Goal: Task Accomplishment & Management: Manage account settings

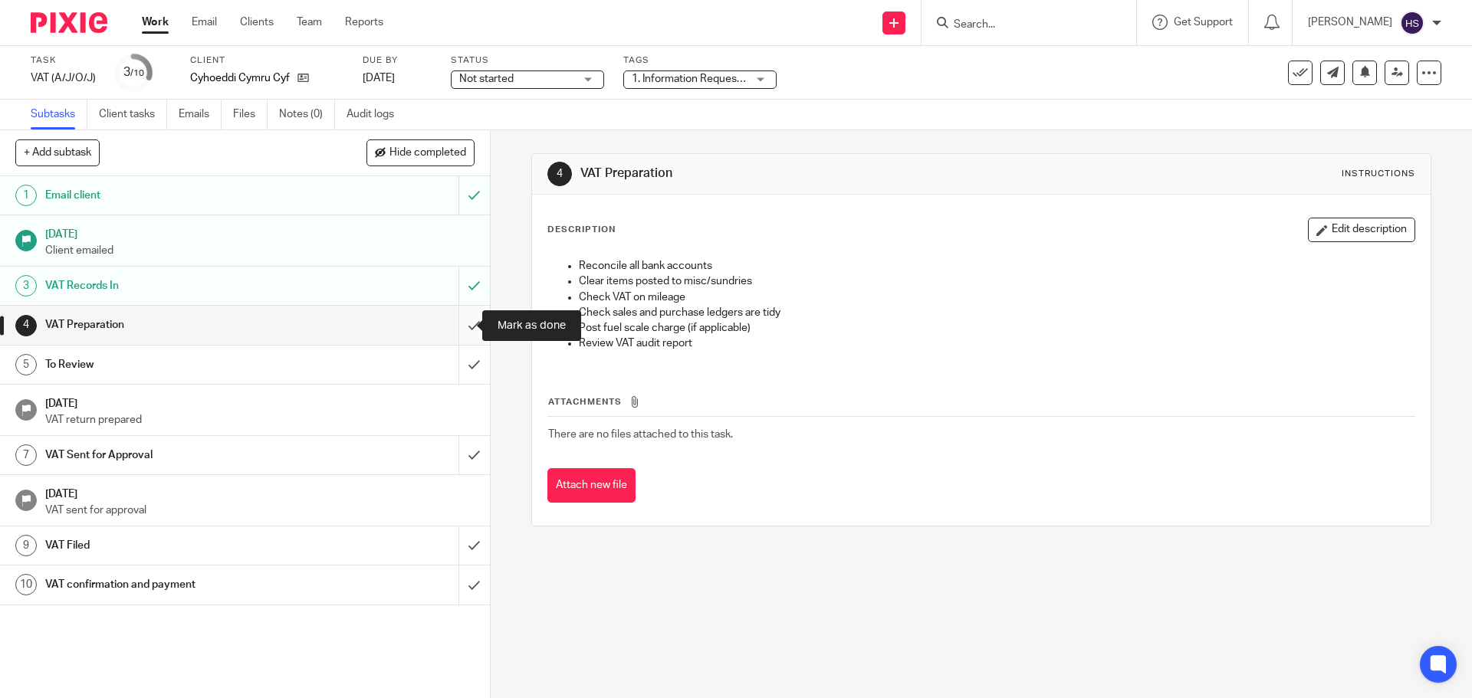
click at [455, 330] on input "submit" at bounding box center [245, 325] width 490 height 38
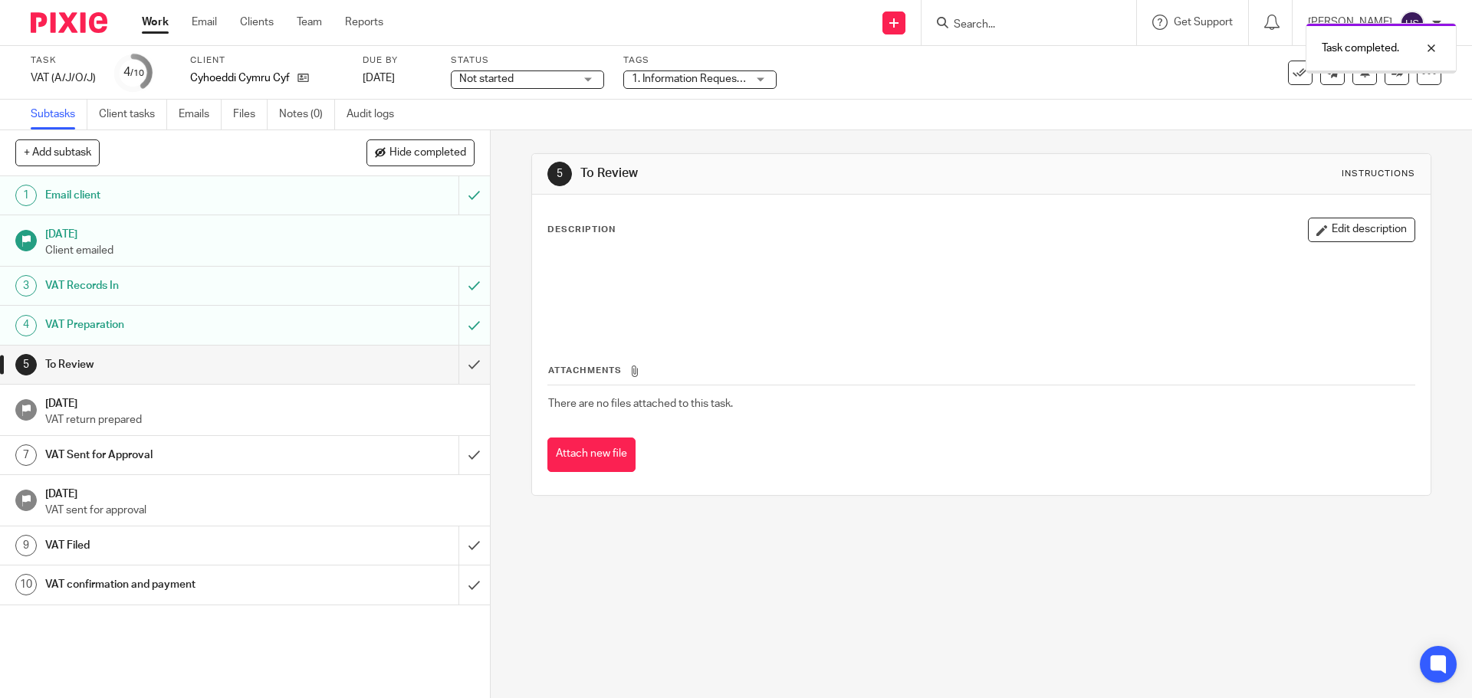
click at [728, 77] on span "1. Information Requested" at bounding box center [692, 79] width 121 height 11
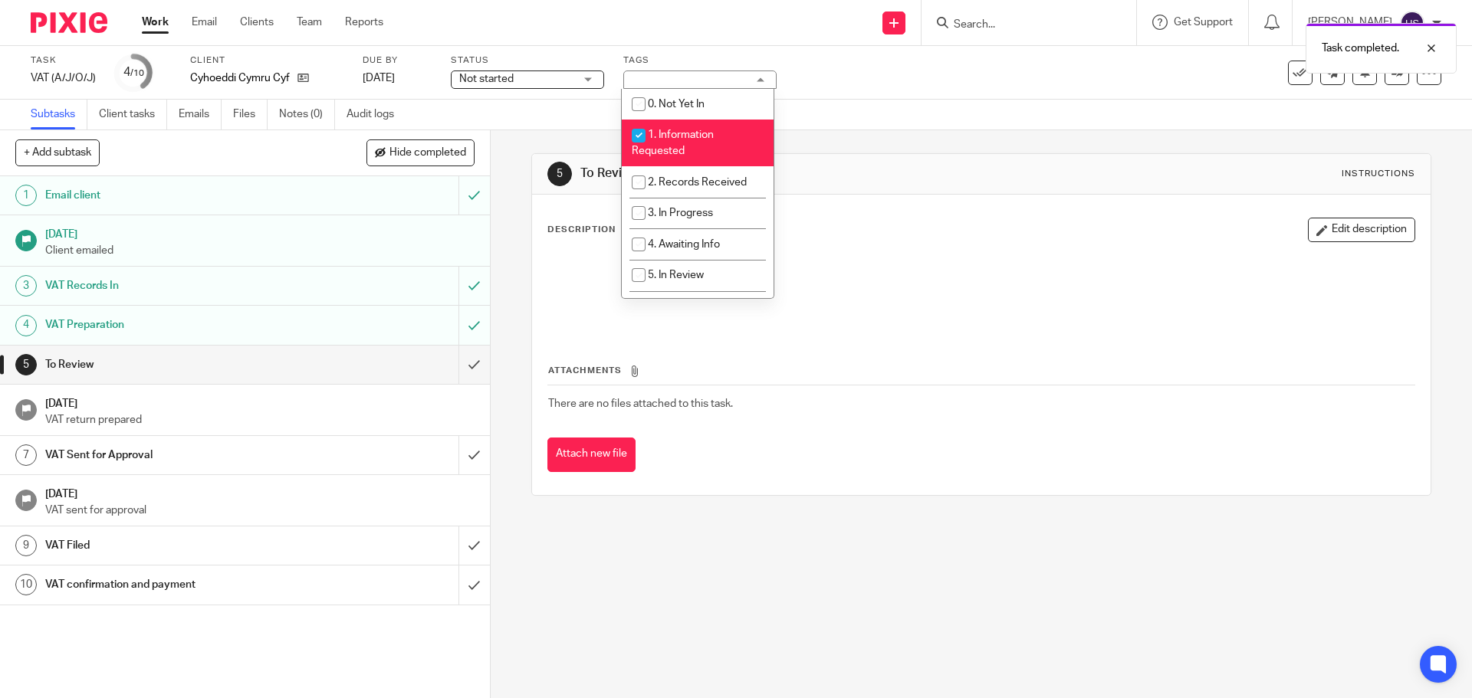
click at [690, 145] on li "1. Information Requested" at bounding box center [698, 143] width 152 height 47
checkbox input "false"
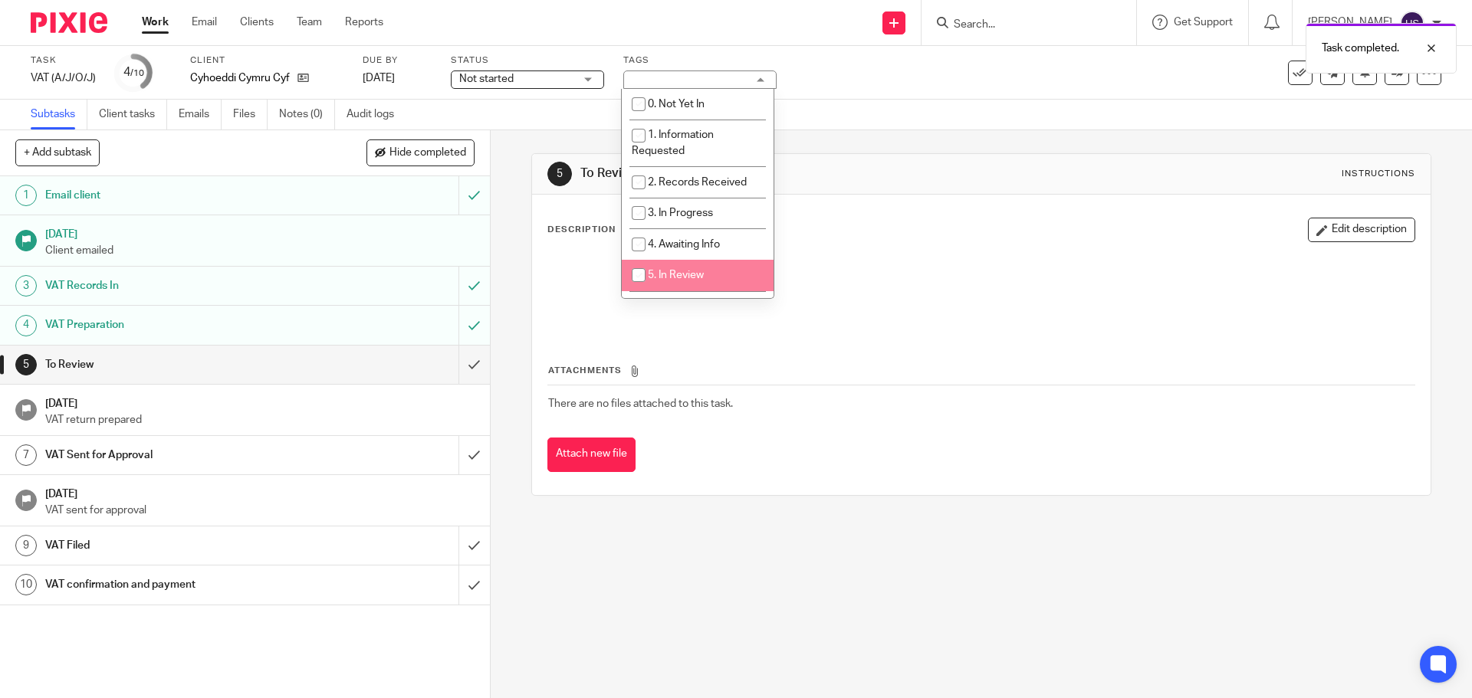
click at [700, 280] on span "5. In Review" at bounding box center [676, 275] width 56 height 11
checkbox input "true"
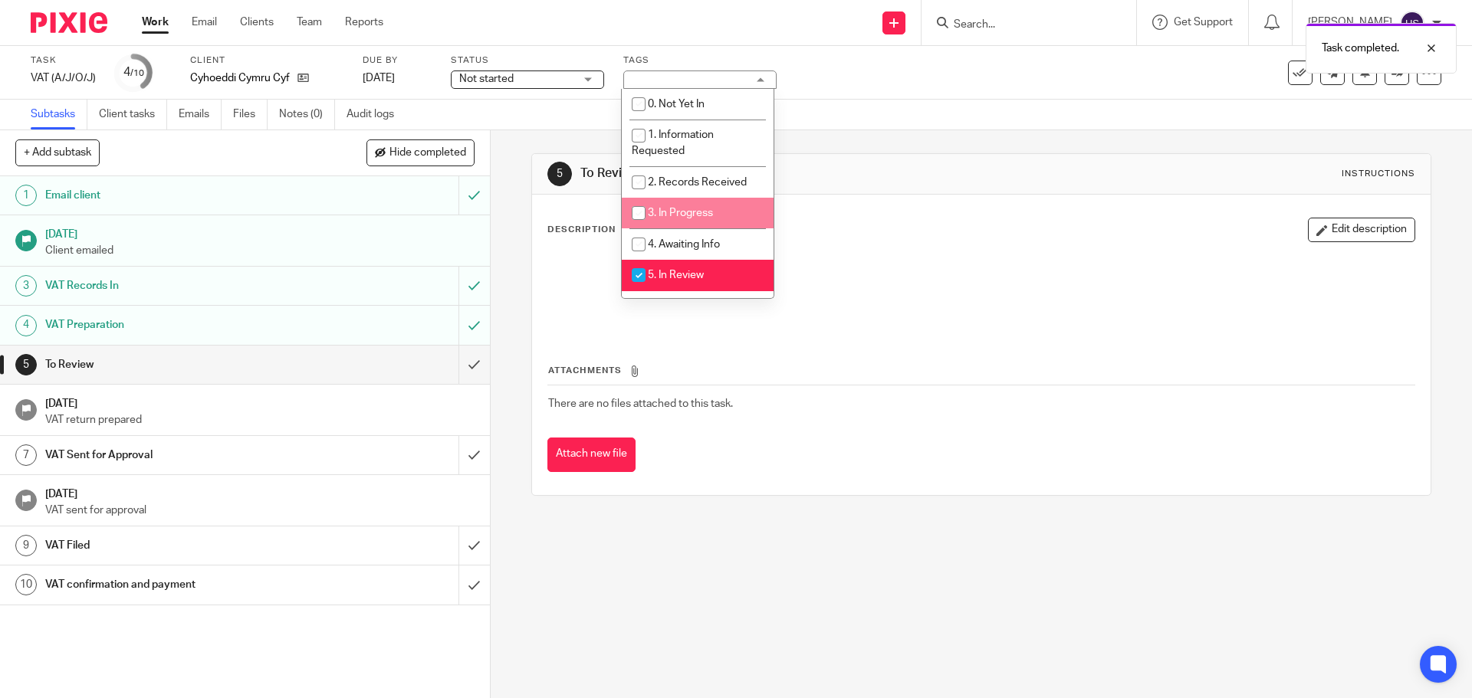
click at [910, 113] on div "Subtasks Client tasks Emails Files Notes (0) Audit logs" at bounding box center [736, 115] width 1472 height 31
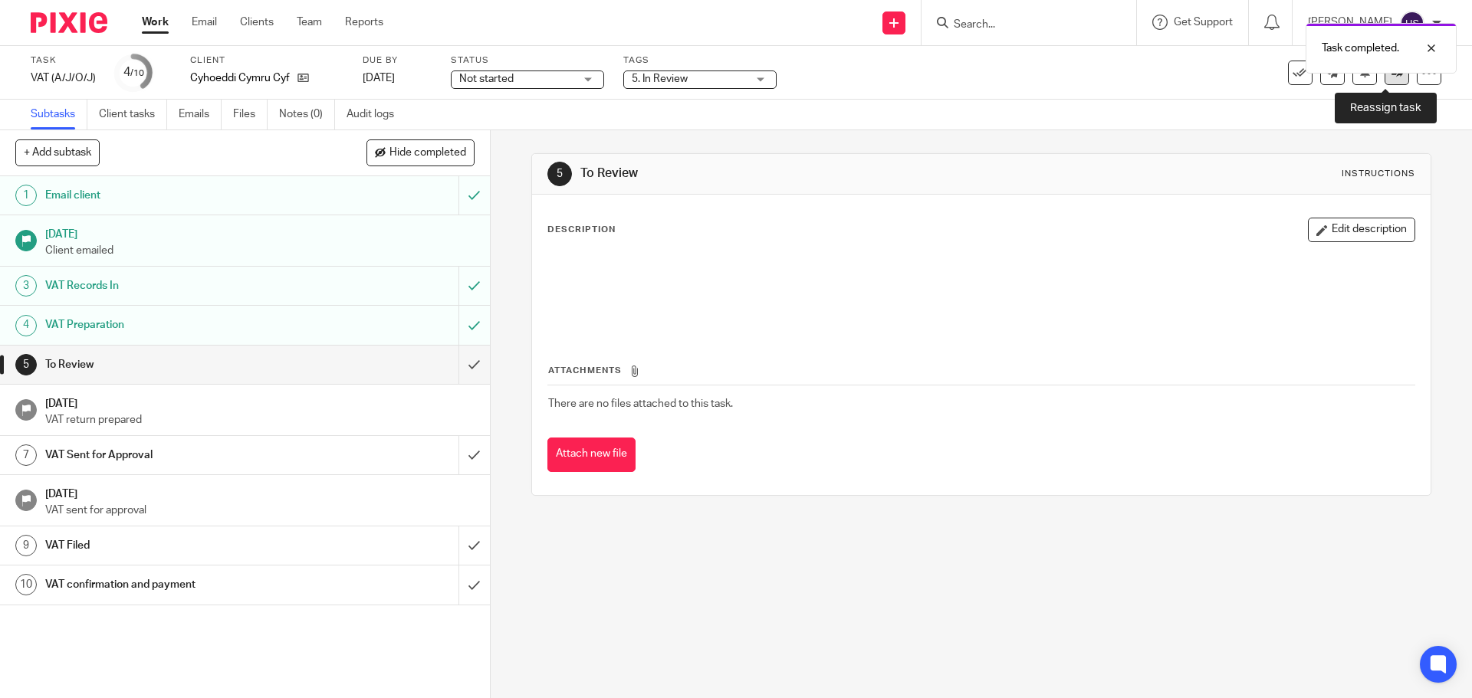
click at [1387, 80] on link at bounding box center [1397, 73] width 25 height 25
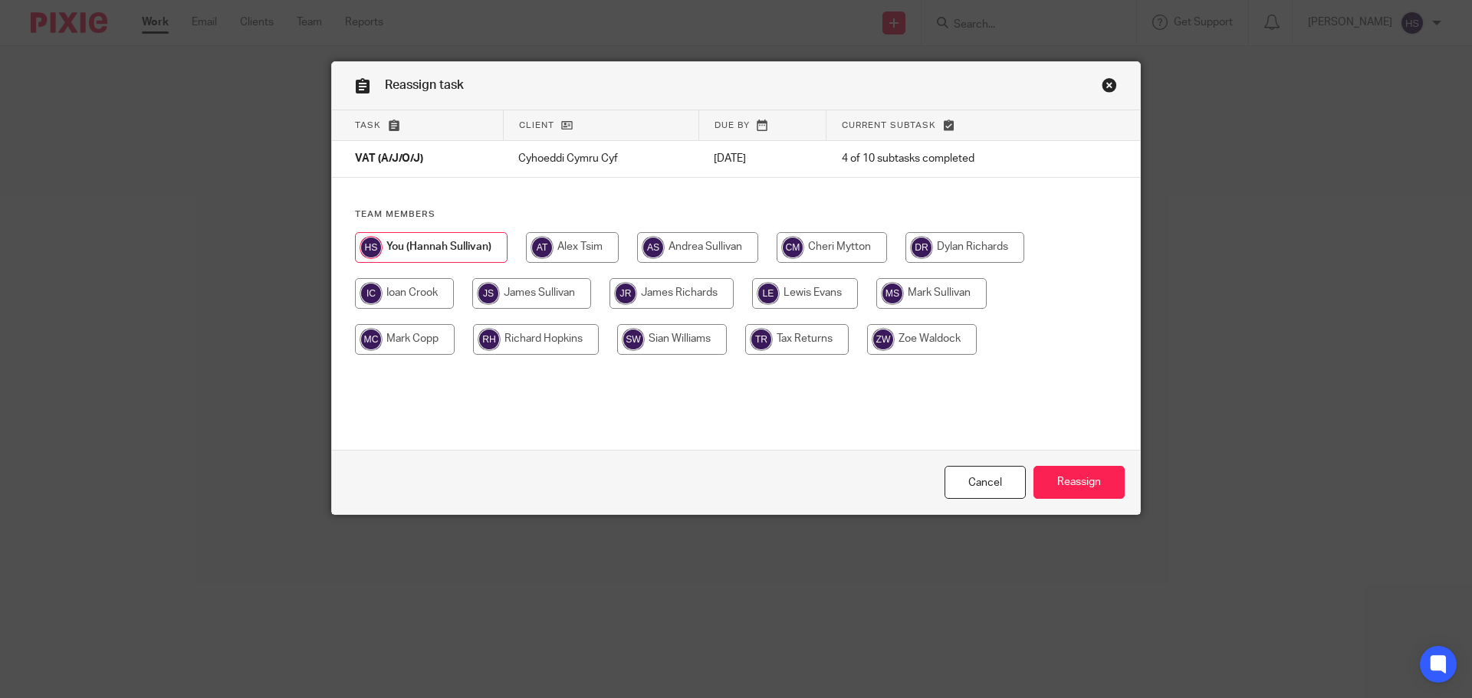
click at [512, 284] on input "radio" at bounding box center [531, 293] width 119 height 31
radio input "true"
click at [1068, 484] on input "Reassign" at bounding box center [1078, 482] width 91 height 33
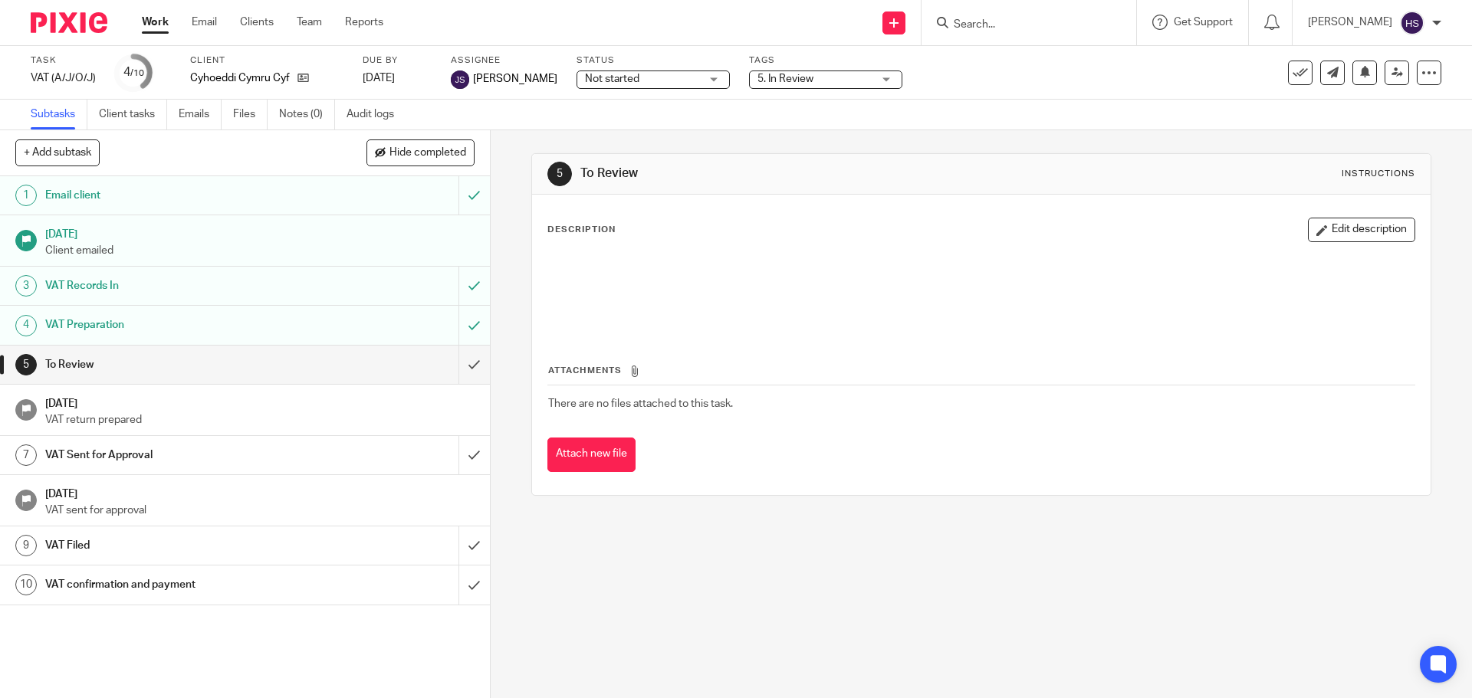
click at [57, 21] on img at bounding box center [69, 22] width 77 height 21
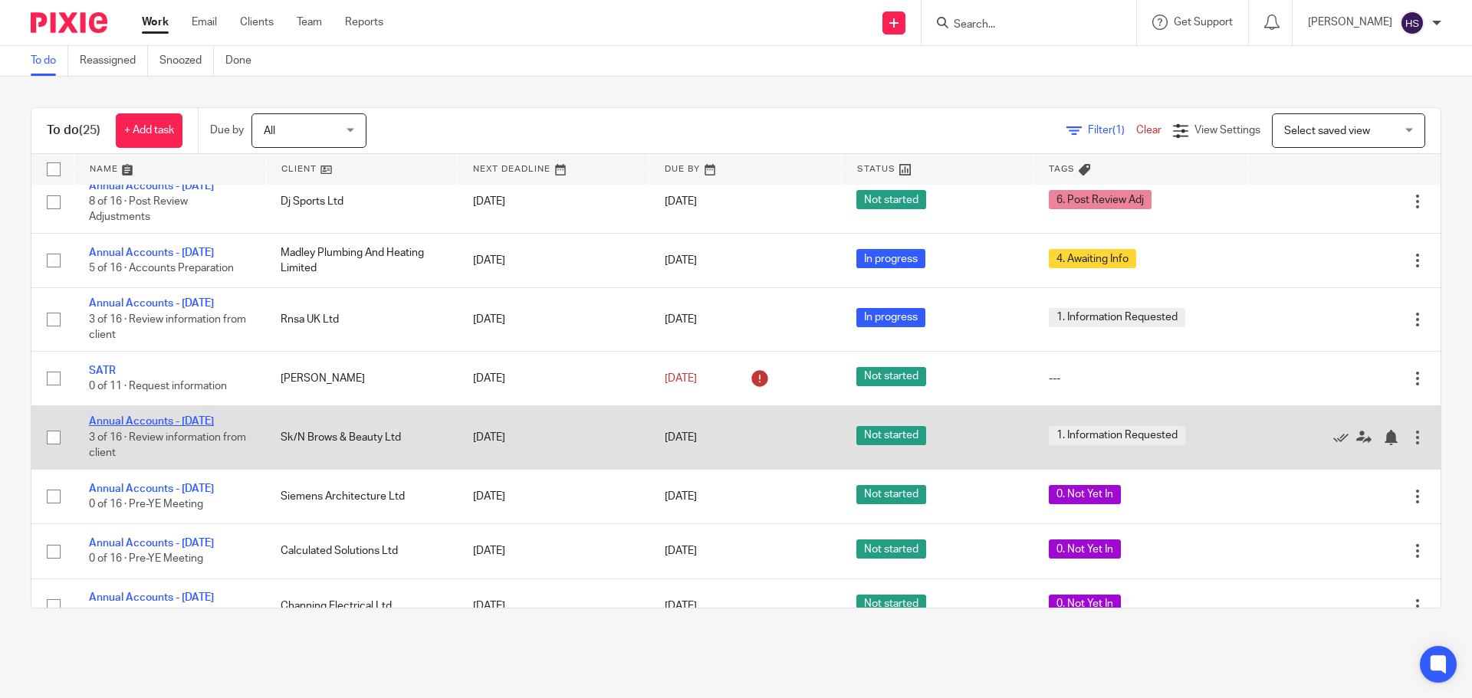
scroll to position [875, 0]
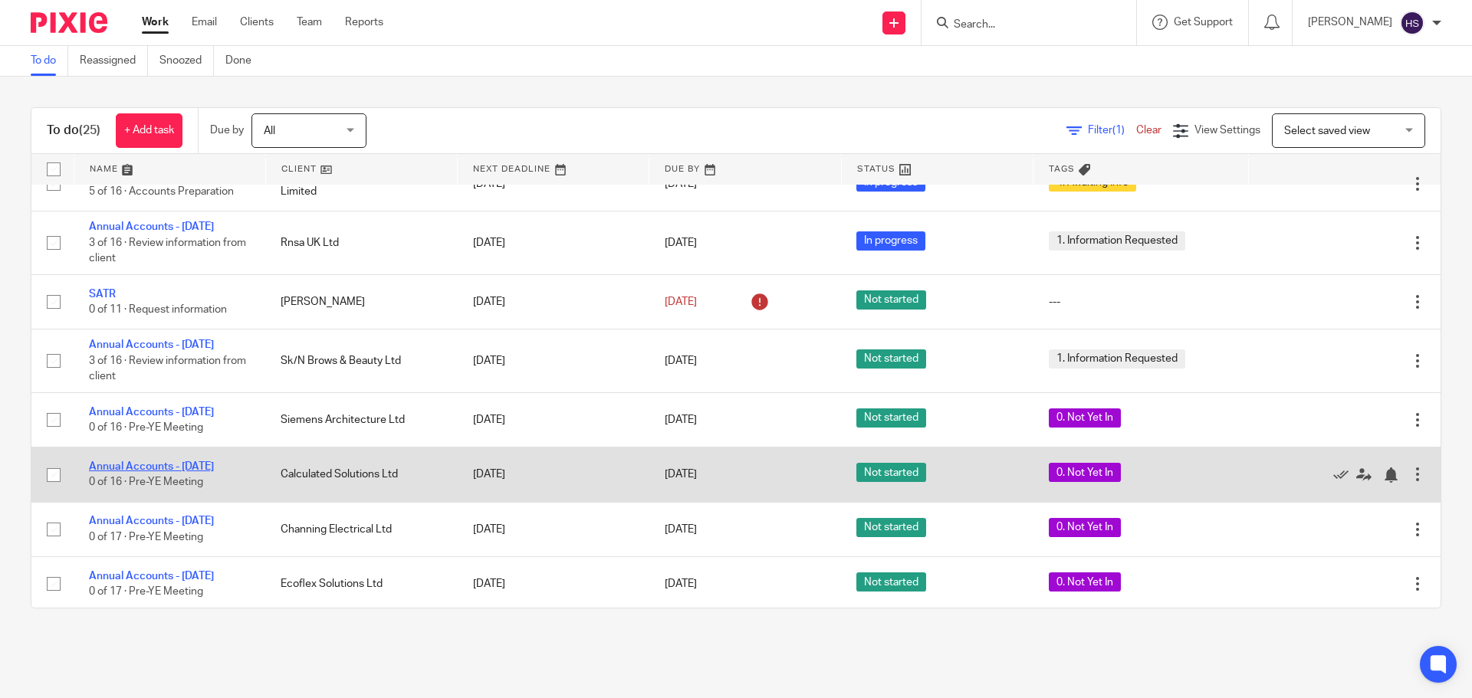
click at [173, 472] on link "Annual Accounts - [DATE]" at bounding box center [151, 467] width 125 height 11
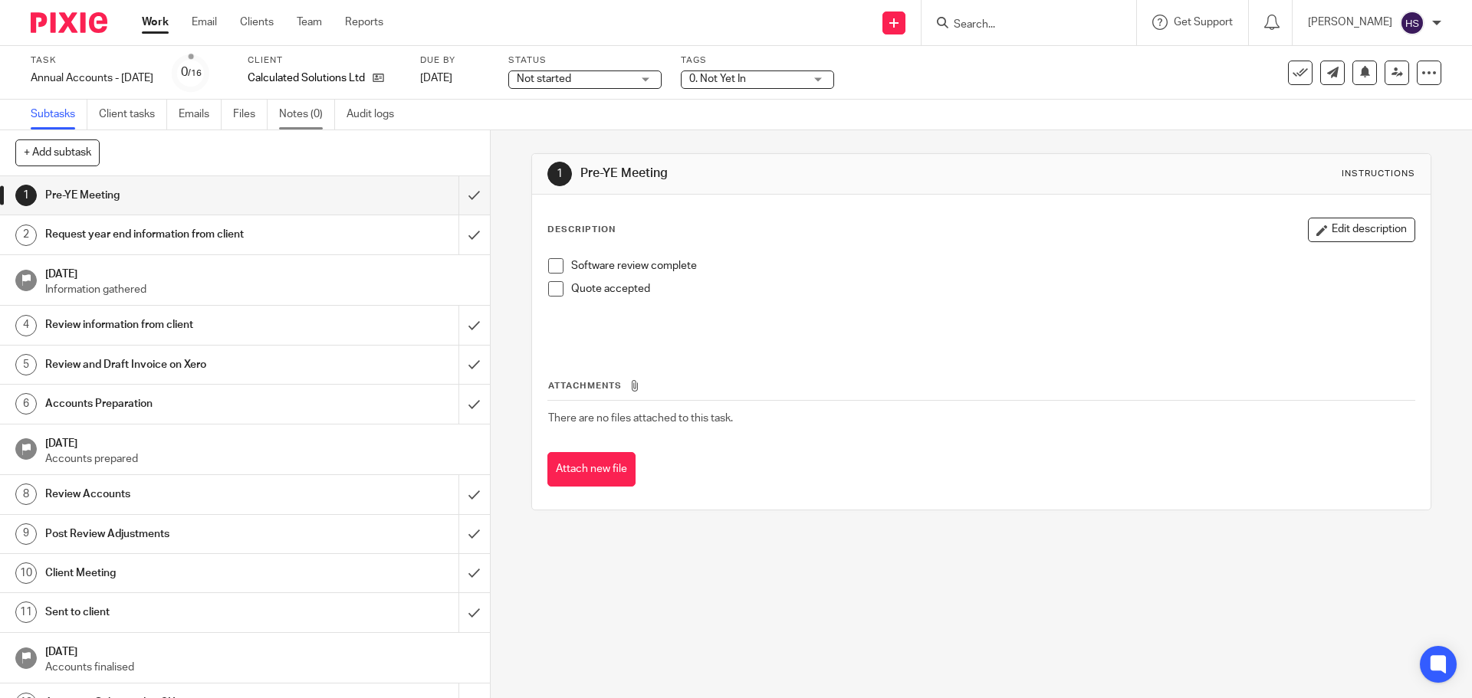
click at [315, 121] on link "Notes (0)" at bounding box center [307, 115] width 56 height 30
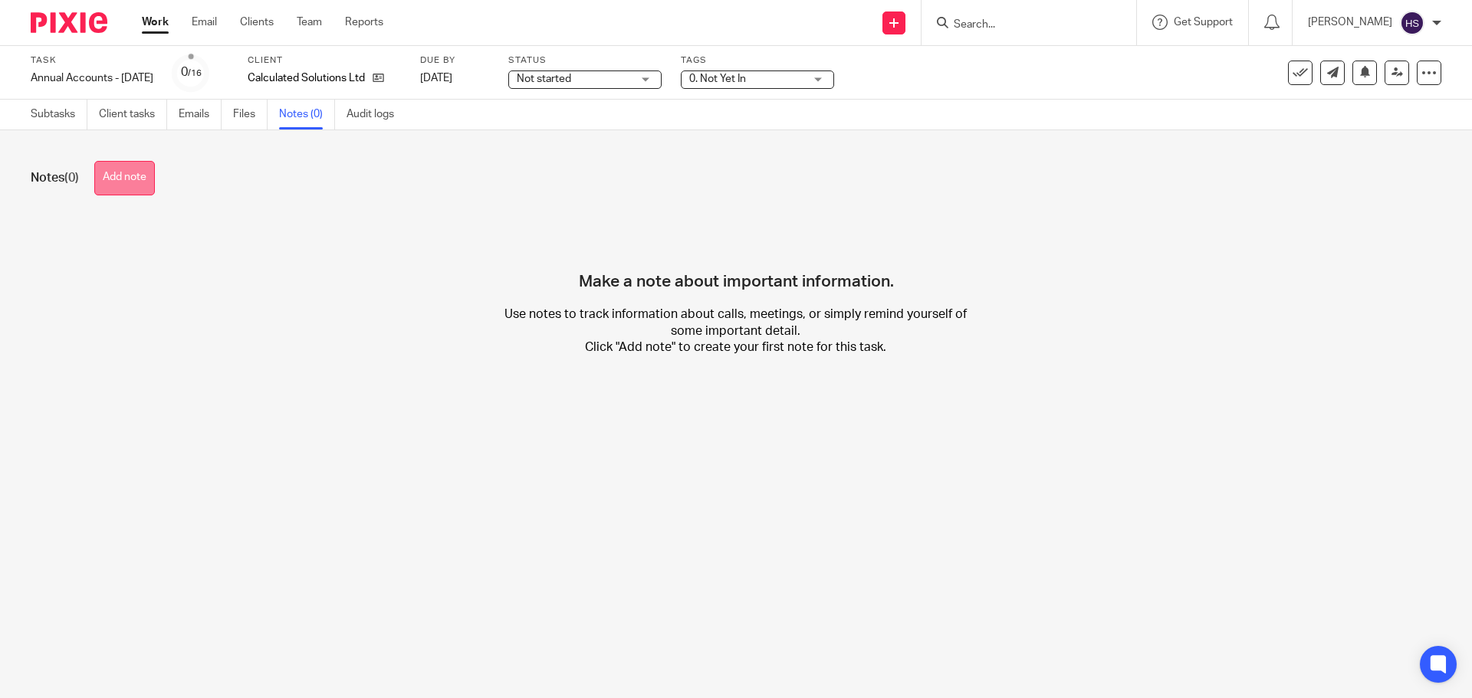
drag, startPoint x: 134, startPoint y: 202, endPoint x: 128, endPoint y: 189, distance: 13.7
click at [133, 199] on div "Notes (0) Add note Make a note about important information. Use notes to track …" at bounding box center [736, 270] width 1472 height 280
drag, startPoint x: 128, startPoint y: 189, endPoint x: 101, endPoint y: 161, distance: 39.0
click at [128, 189] on button "Add note" at bounding box center [124, 178] width 61 height 34
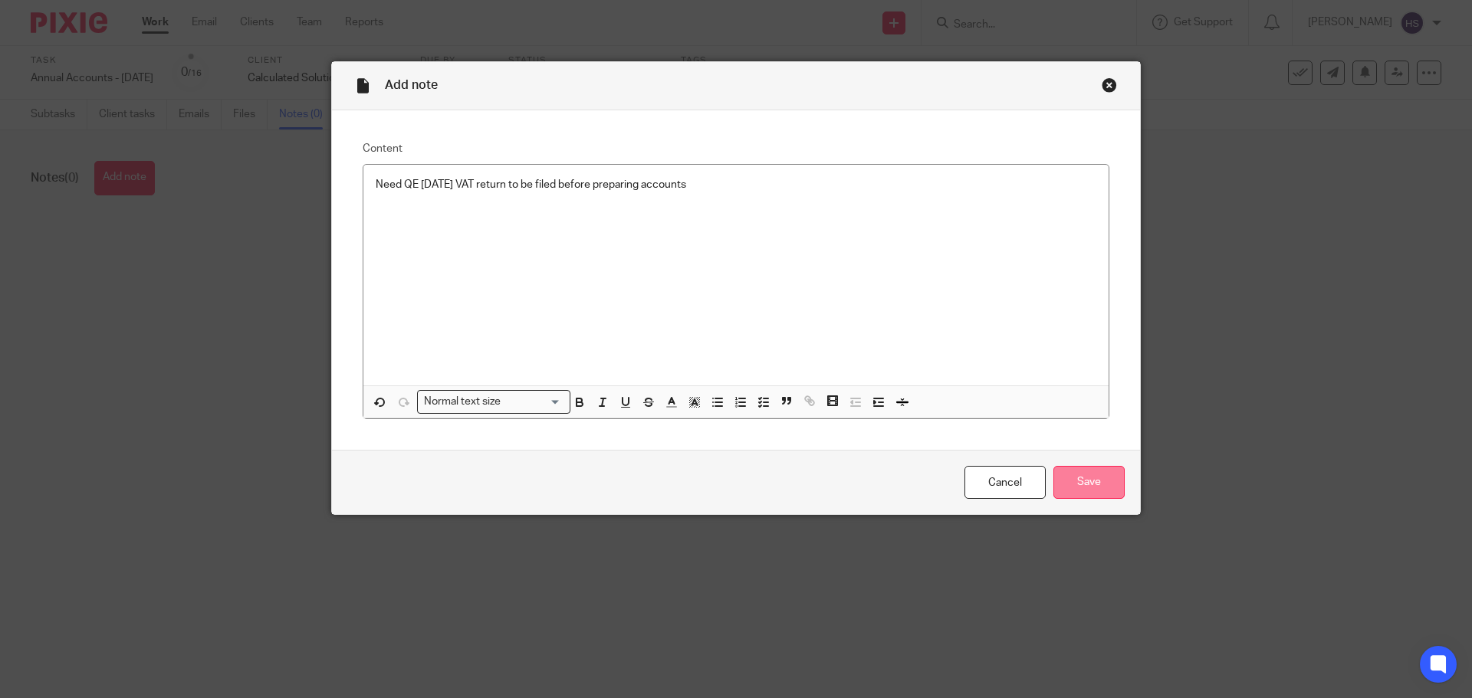
click at [1092, 488] on input "Save" at bounding box center [1088, 482] width 71 height 33
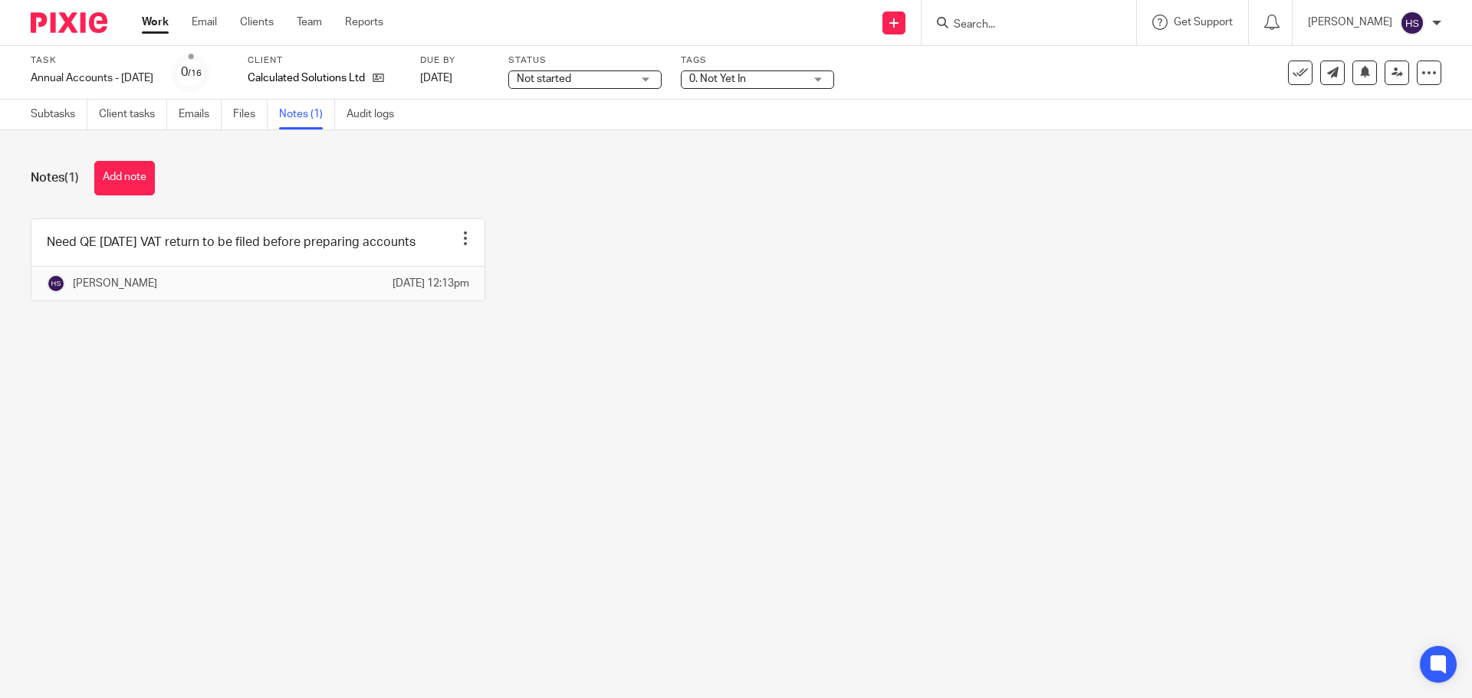
click at [63, 21] on img at bounding box center [69, 22] width 77 height 21
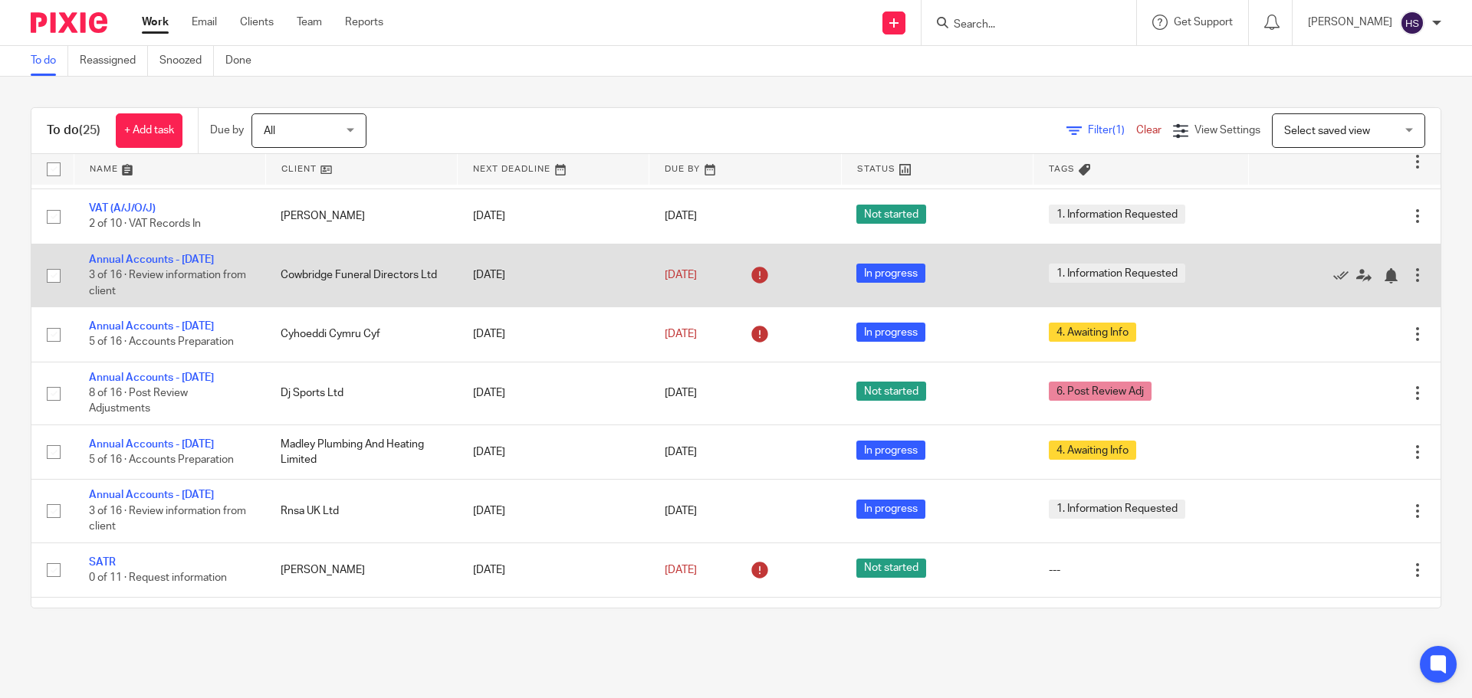
scroll to position [613, 0]
